Goal: Navigation & Orientation: Understand site structure

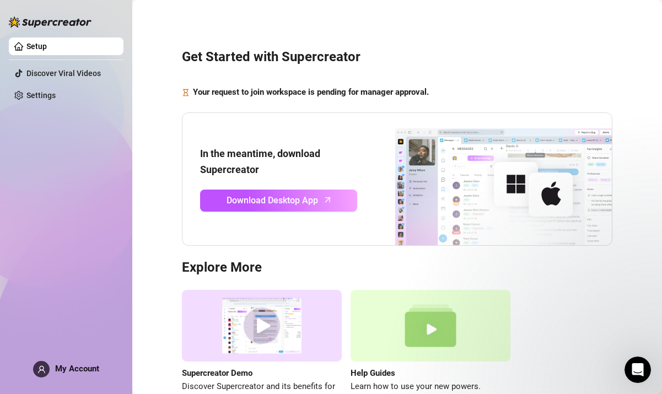
click at [99, 320] on div "Setup Discover Viral Videos Settings My Account" at bounding box center [66, 192] width 115 height 384
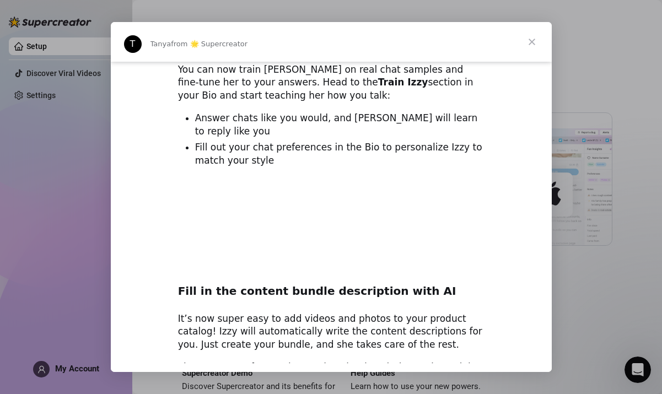
scroll to position [983, 0]
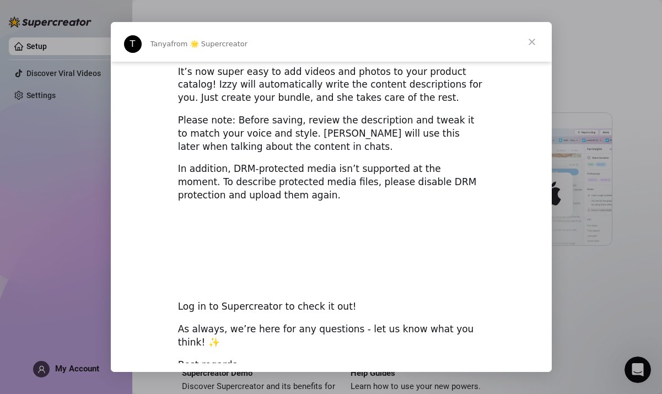
click at [529, 39] on span "Close" at bounding box center [532, 42] width 40 height 40
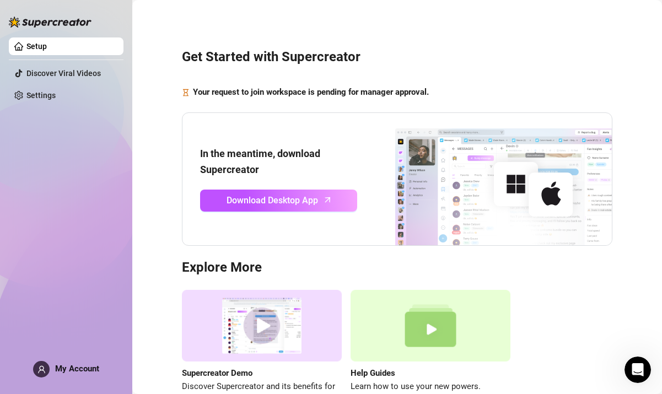
scroll to position [19, 0]
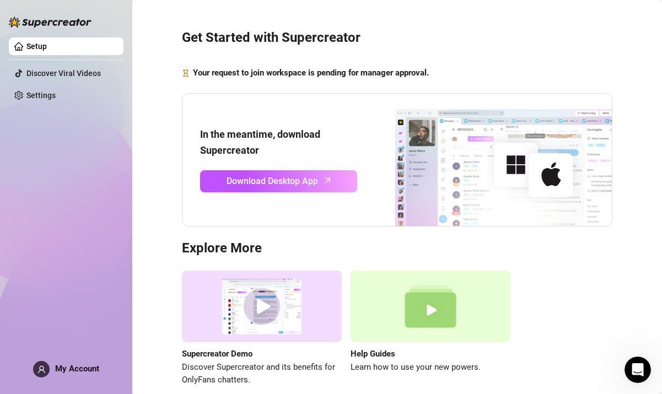
click at [63, 109] on div "Setup Discover Viral Videos Settings My Account" at bounding box center [66, 192] width 115 height 384
click at [56, 100] on link "Settings" at bounding box center [40, 95] width 29 height 9
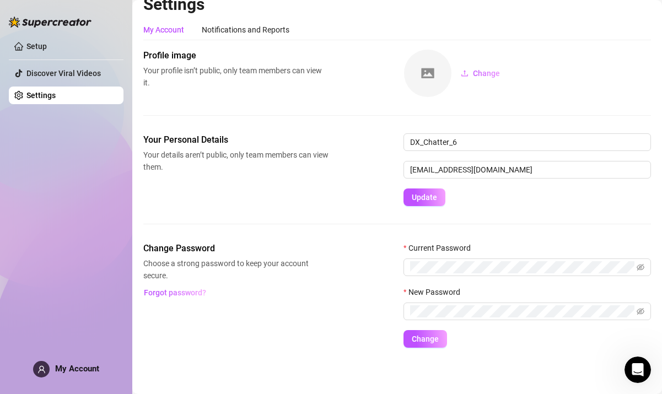
scroll to position [14, 0]
click at [276, 197] on div "Your Personal Details Your details aren’t public, only team members can view th…" at bounding box center [397, 169] width 508 height 73
click at [395, 243] on div "Change Password Choose a strong password to keep your account secure. Forgot pa…" at bounding box center [397, 295] width 508 height 106
click at [36, 48] on link "Setup" at bounding box center [36, 46] width 20 height 9
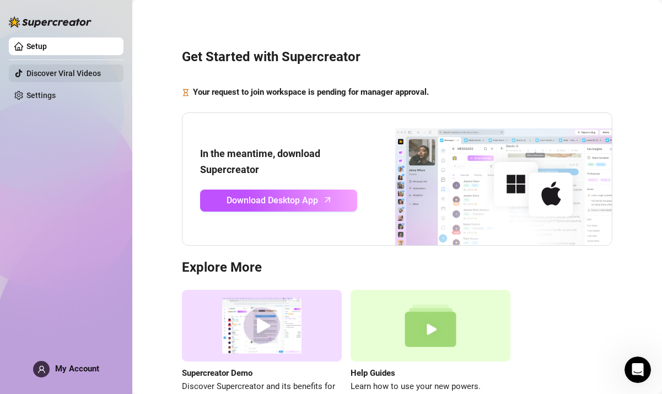
click at [50, 78] on link "Discover Viral Videos" at bounding box center [63, 73] width 74 height 9
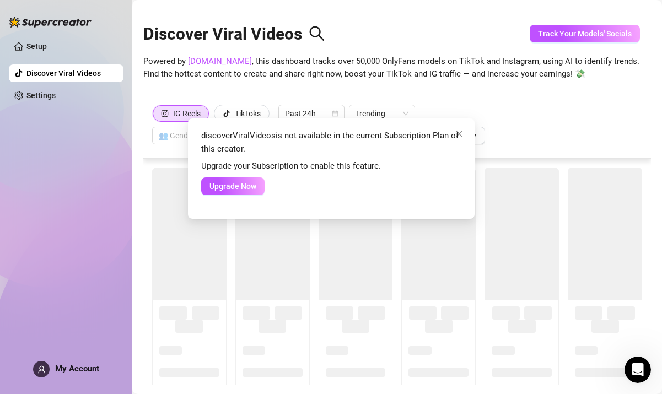
click at [50, 95] on div "discoverViralVideos is not available in the current Subscription Plan of this c…" at bounding box center [331, 197] width 662 height 394
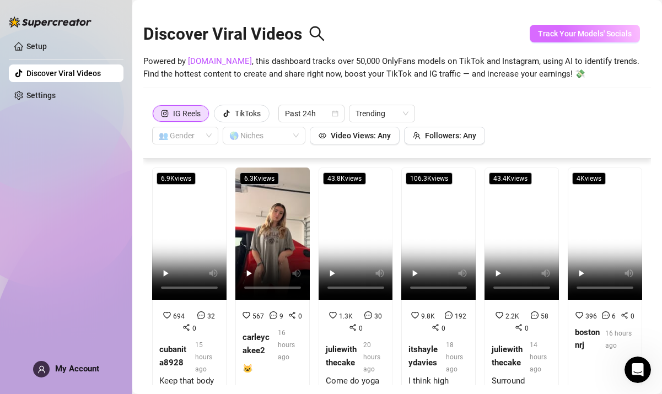
click at [574, 29] on span "Track Your Models' Socials" at bounding box center [585, 33] width 94 height 9
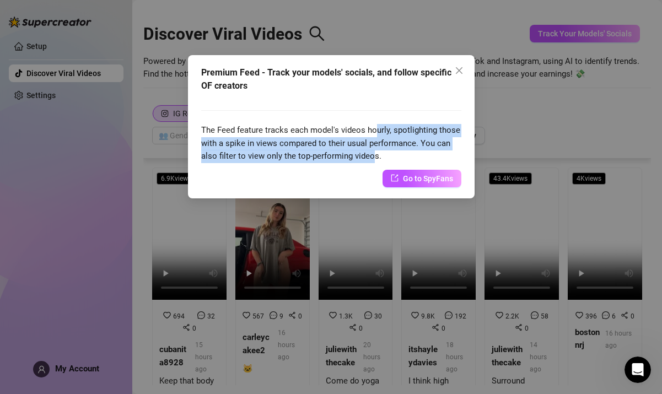
drag, startPoint x: 373, startPoint y: 135, endPoint x: 373, endPoint y: 160, distance: 25.4
click at [373, 160] on div "The Feed feature tracks each model's videos hourly, spotlighting those with a s…" at bounding box center [331, 130] width 260 height 66
click at [373, 160] on span "The Feed feature tracks each model's videos hourly, spotlighting those with a s…" at bounding box center [330, 143] width 259 height 36
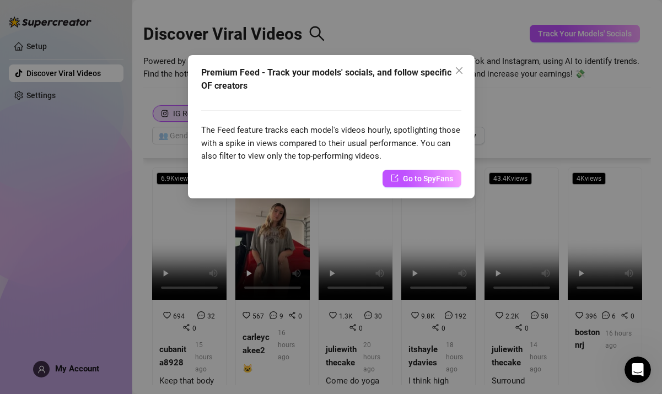
click at [152, 139] on div "Premium Feed - Track your models' socials, and follow specific OF creators The …" at bounding box center [331, 197] width 662 height 394
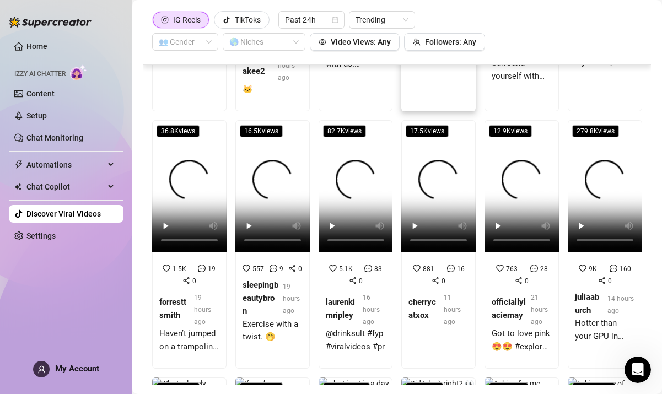
scroll to position [111, 0]
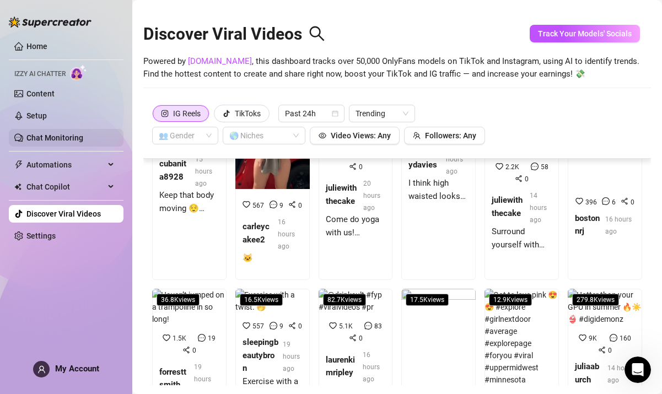
click at [77, 139] on link "Chat Monitoring" at bounding box center [54, 137] width 57 height 9
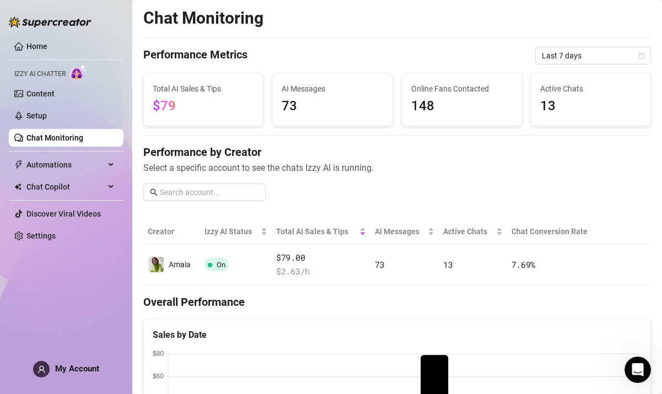
click at [61, 189] on span "Chat Copilot" at bounding box center [65, 187] width 78 height 18
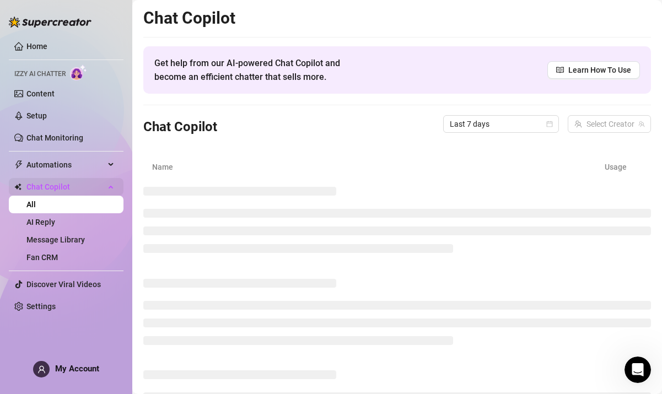
click at [62, 182] on span "Chat Copilot" at bounding box center [65, 187] width 78 height 18
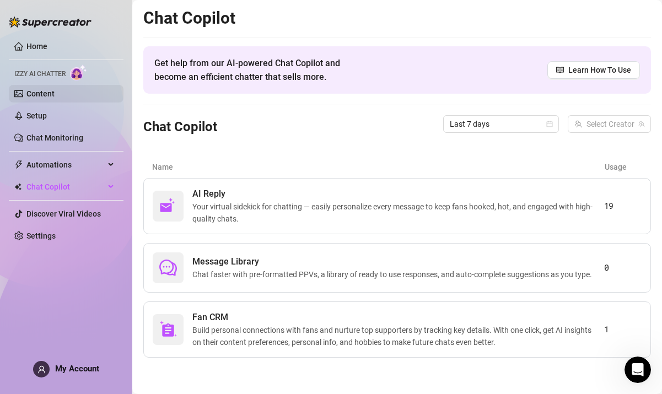
click at [55, 92] on link "Content" at bounding box center [40, 93] width 28 height 9
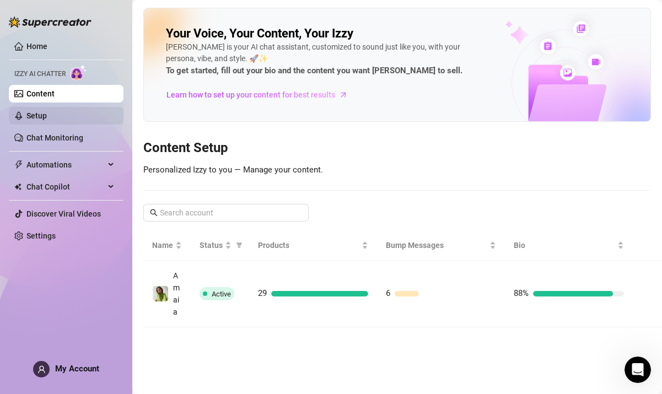
click at [47, 115] on link "Setup" at bounding box center [36, 115] width 20 height 9
